Goal: Find specific page/section: Find specific page/section

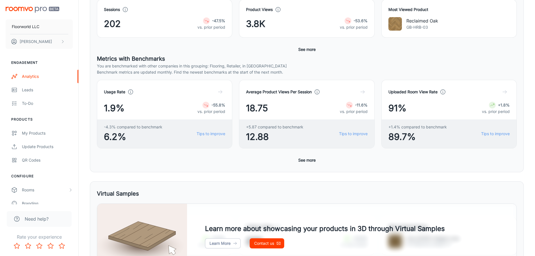
scroll to position [28, 0]
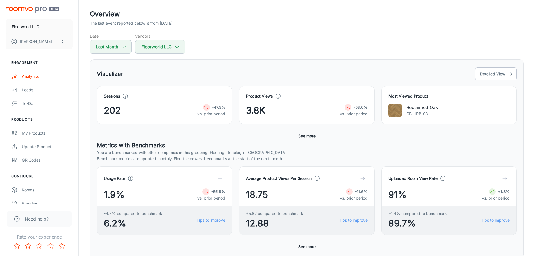
click at [441, 109] on div "Reclaimed Oak GB-HRB-03" at bounding box center [448, 110] width 121 height 13
click at [272, 112] on div "3.8K -53.6% vs. prior period" at bounding box center [306, 110] width 121 height 13
click at [493, 69] on button "Detailed View" at bounding box center [496, 73] width 42 height 13
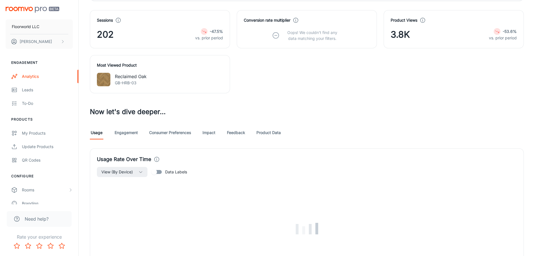
scroll to position [225, 0]
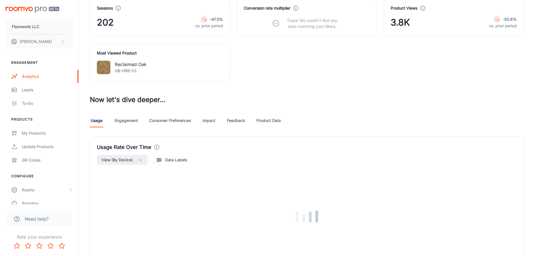
click at [126, 121] on link "Engagement" at bounding box center [126, 120] width 23 height 13
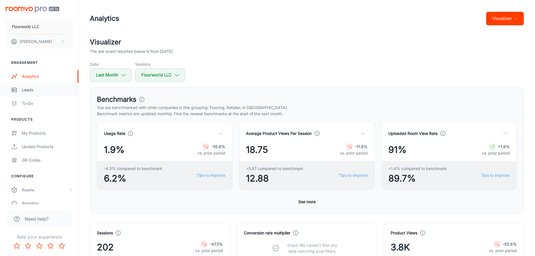
click at [33, 87] on div "Leads" at bounding box center [47, 90] width 51 height 6
click at [29, 91] on div "Leads" at bounding box center [47, 90] width 51 height 6
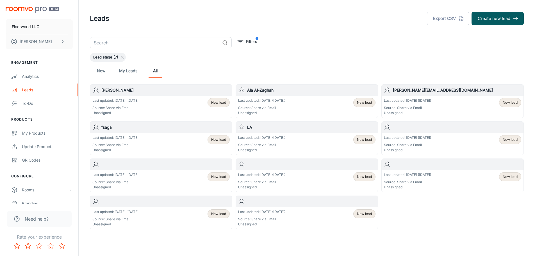
click at [283, 113] on p "Unassigned" at bounding box center [261, 112] width 47 height 5
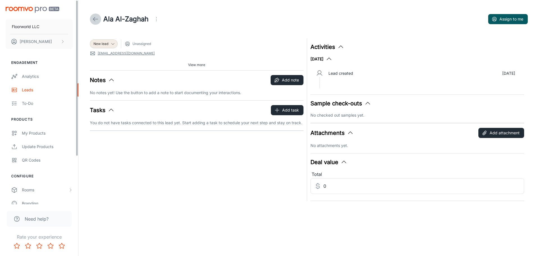
click at [95, 17] on icon at bounding box center [95, 19] width 7 height 7
